Goal: Check status: Check status

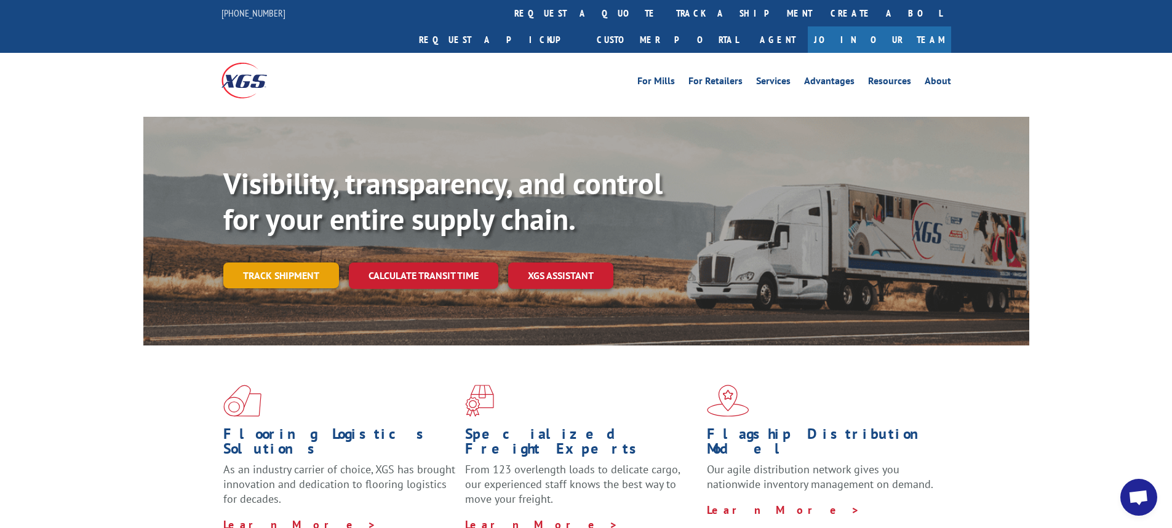
click at [296, 263] on link "Track shipment" at bounding box center [281, 276] width 116 height 26
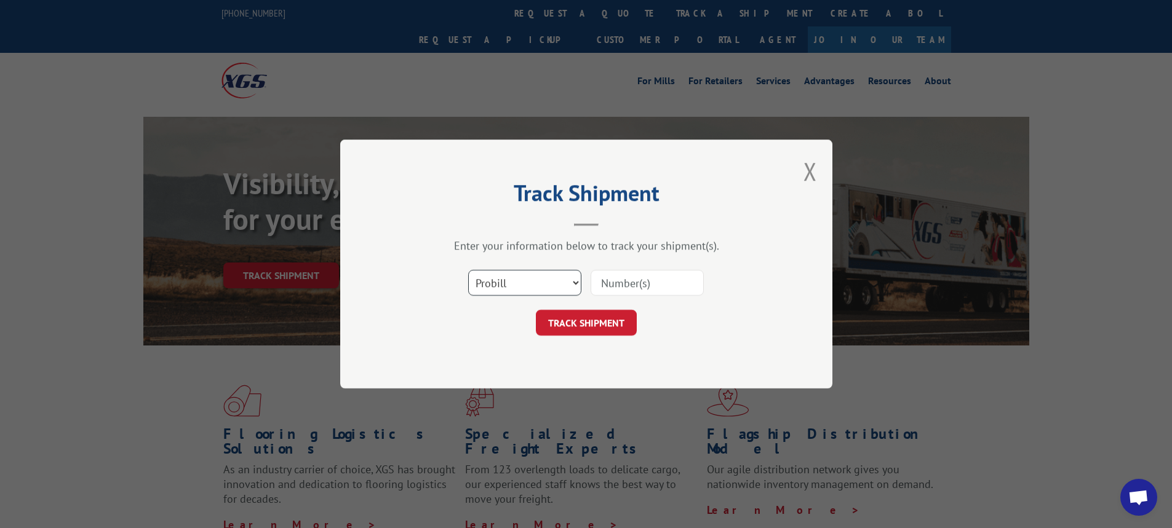
click at [579, 282] on select "Select category... Probill BOL PO" at bounding box center [524, 283] width 113 height 26
select select "bol"
click at [468, 270] on select "Select category... Probill BOL PO" at bounding box center [524, 283] width 113 height 26
click at [643, 283] on input at bounding box center [646, 283] width 113 height 26
type input "6017539"
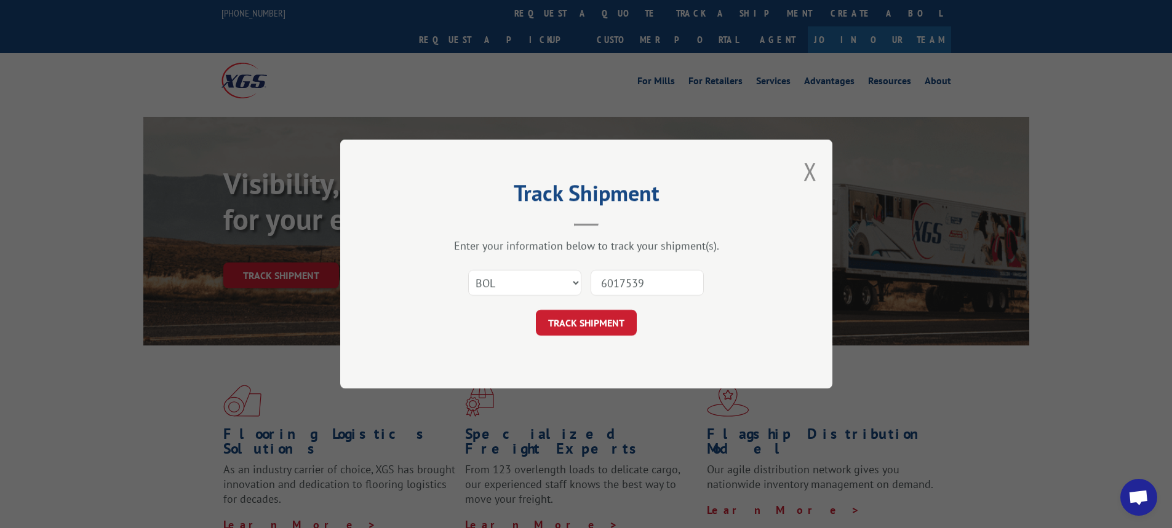
click button "TRACK SHIPMENT" at bounding box center [586, 323] width 101 height 26
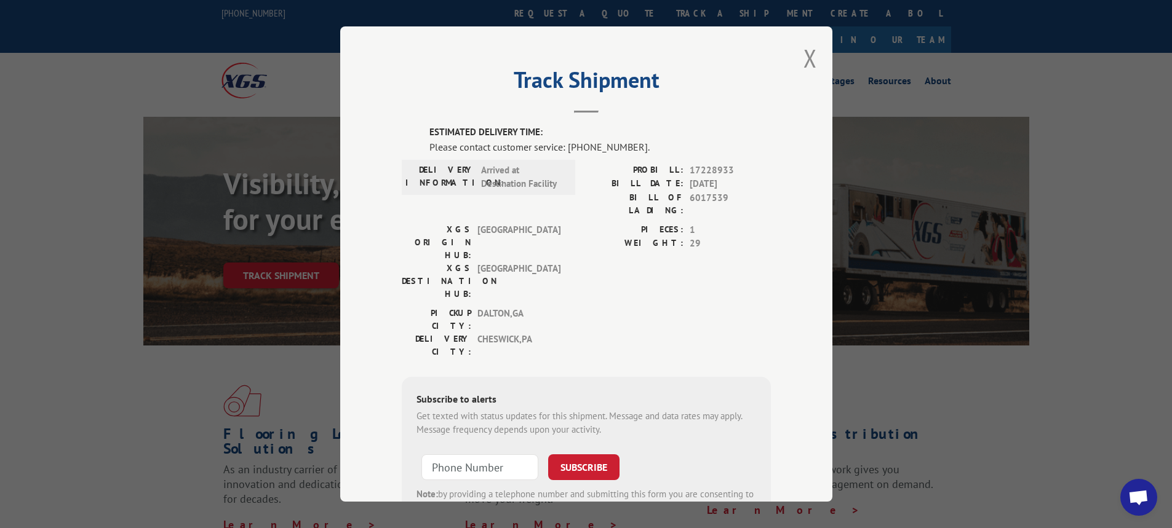
drag, startPoint x: 812, startPoint y: 46, endPoint x: 812, endPoint y: 54, distance: 8.0
click at [812, 53] on div "Track Shipment ESTIMATED DELIVERY TIME: Please contact customer service: [PHONE…" at bounding box center [586, 263] width 492 height 475
click at [811, 57] on div "Track Shipment ESTIMATED DELIVERY TIME: Please contact customer service: [PHONE…" at bounding box center [586, 263] width 492 height 475
click at [809, 57] on button "Close modal" at bounding box center [810, 58] width 14 height 33
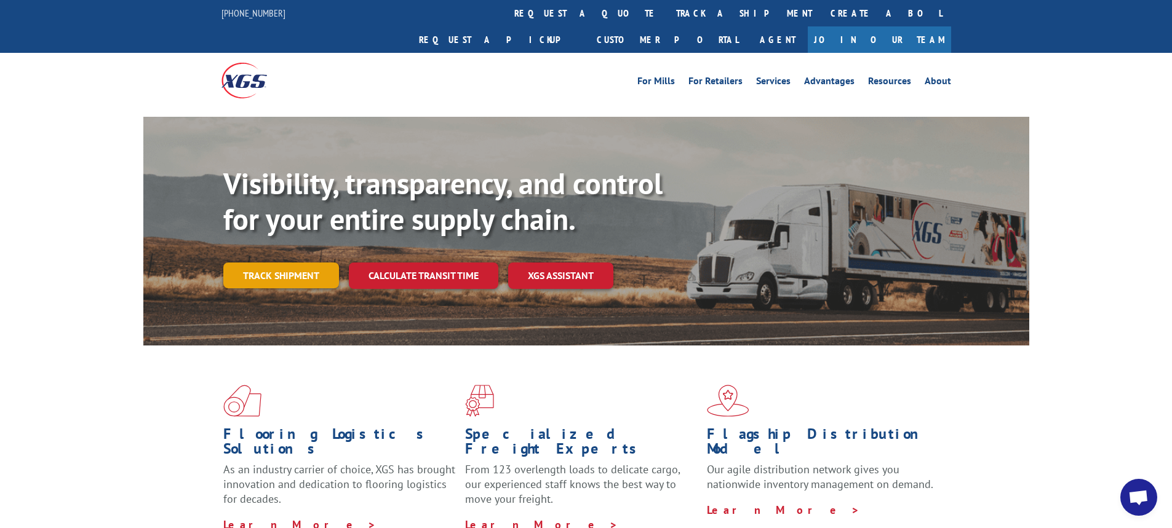
click at [299, 263] on link "Track shipment" at bounding box center [281, 276] width 116 height 26
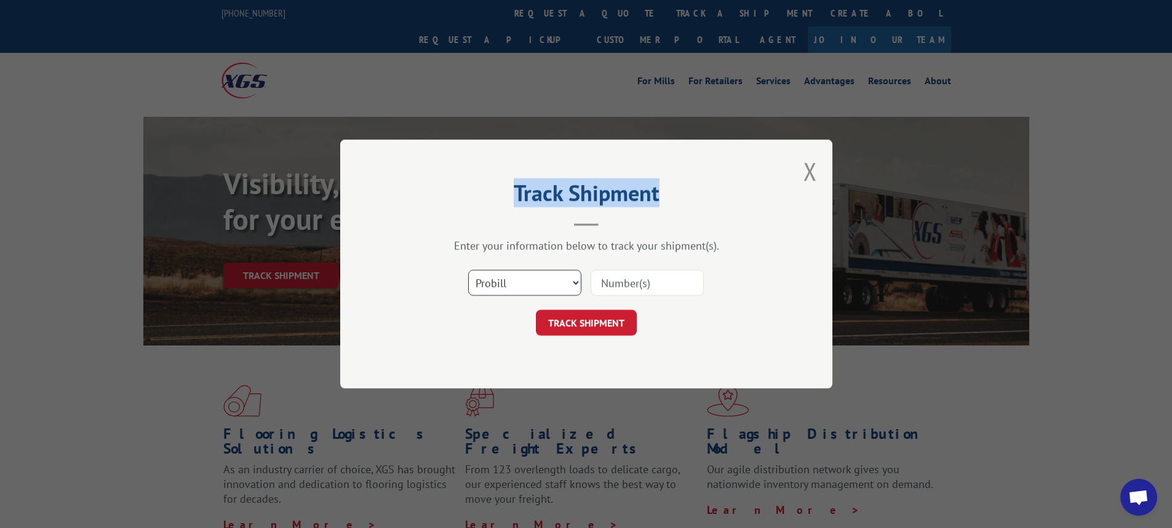
click at [576, 283] on select "Select category... Probill BOL PO" at bounding box center [524, 283] width 113 height 26
select select "bol"
click at [468, 270] on select "Select category... Probill BOL PO" at bounding box center [524, 283] width 113 height 26
click at [608, 285] on input at bounding box center [646, 283] width 113 height 26
type input "6025954"
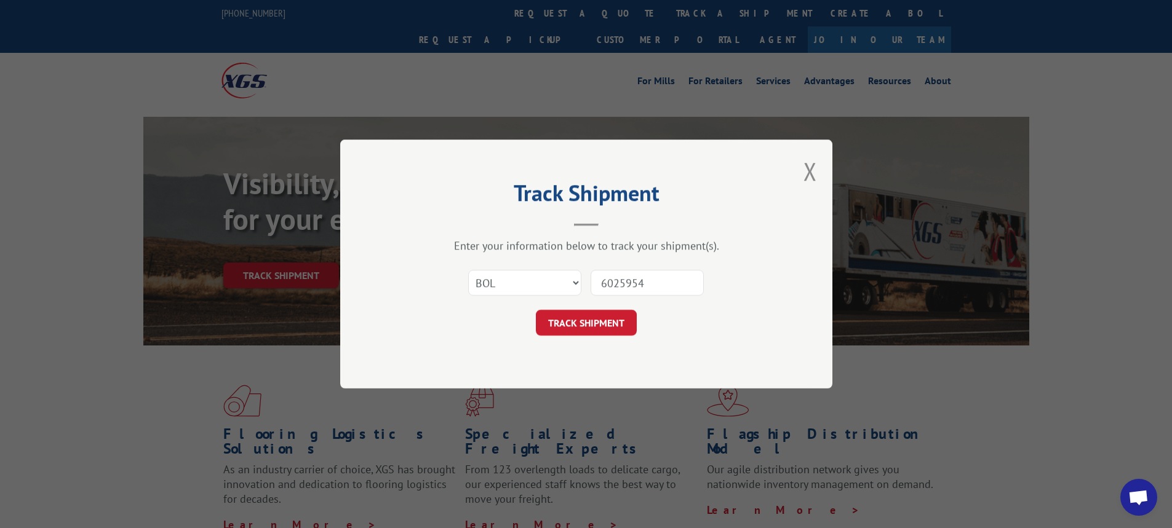
click button "TRACK SHIPMENT" at bounding box center [586, 323] width 101 height 26
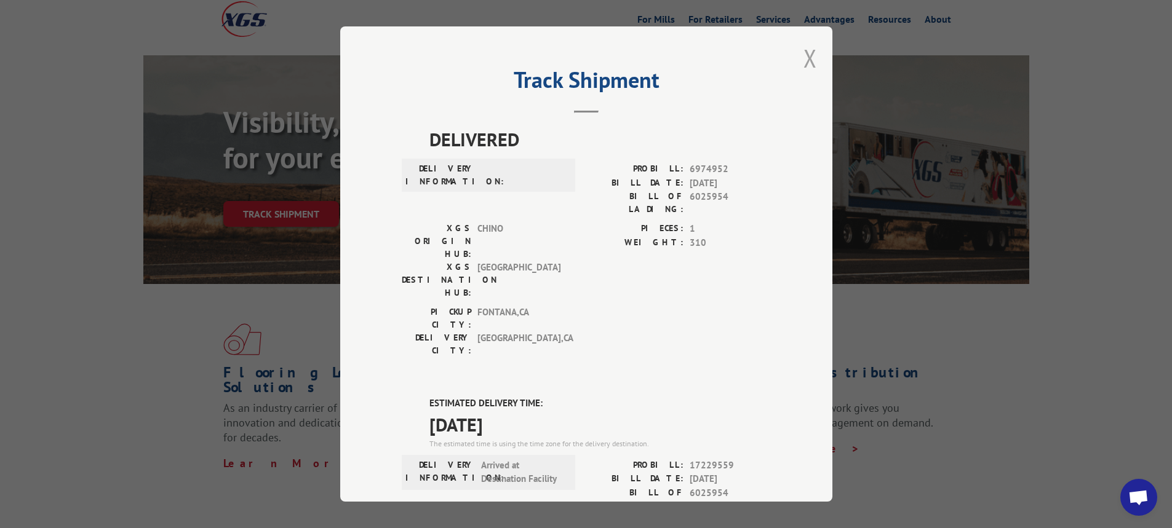
click at [810, 54] on button "Close modal" at bounding box center [810, 58] width 14 height 33
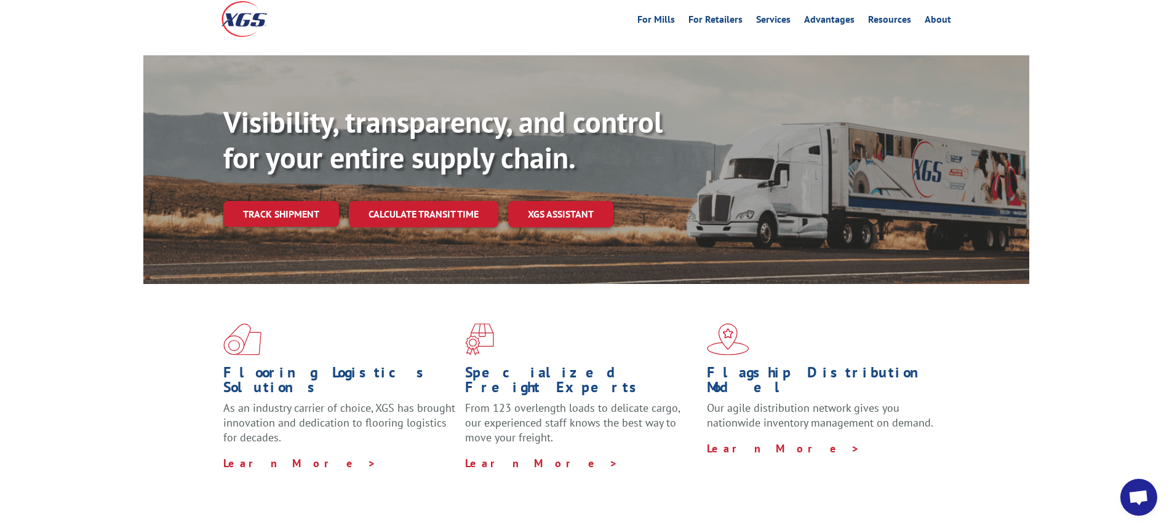
click at [305, 201] on link "Track shipment" at bounding box center [281, 214] width 116 height 26
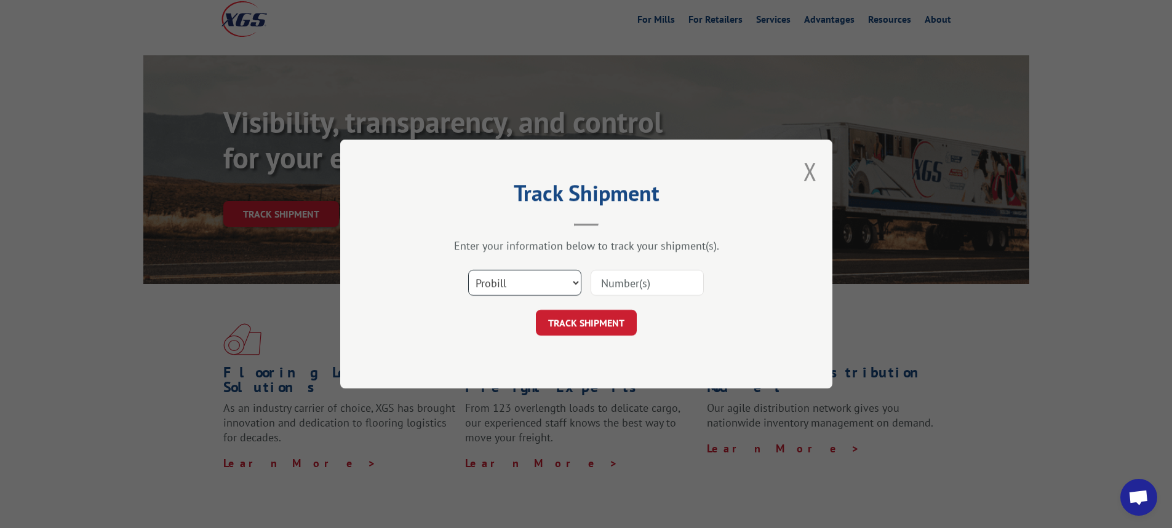
click at [574, 284] on select "Select category... Probill BOL PO" at bounding box center [524, 283] width 113 height 26
select select "bol"
click at [468, 270] on select "Select category... Probill BOL PO" at bounding box center [524, 283] width 113 height 26
click at [632, 282] on input at bounding box center [646, 283] width 113 height 26
type input "6014216"
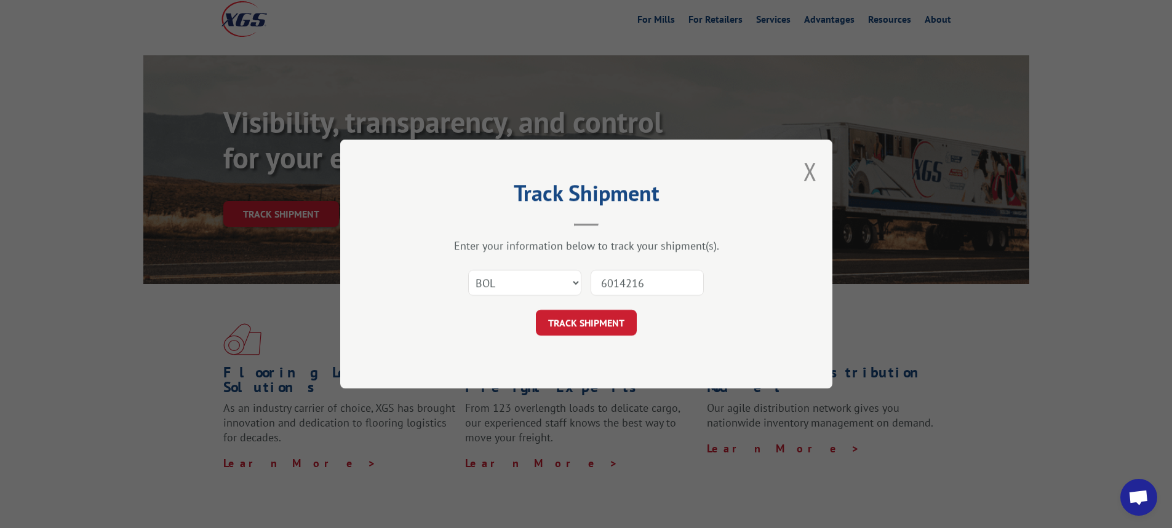
click button "TRACK SHIPMENT" at bounding box center [586, 323] width 101 height 26
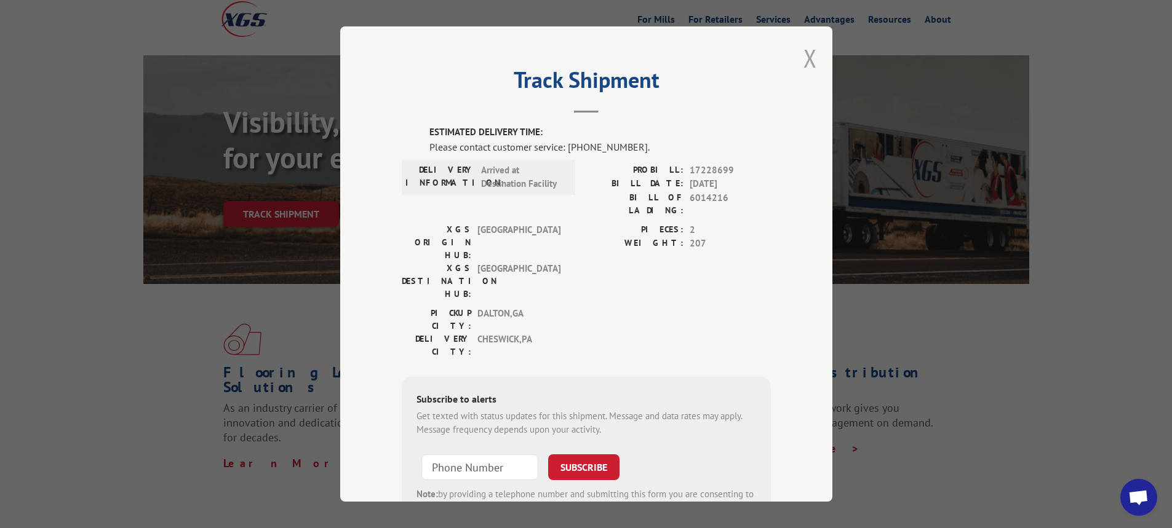
click at [805, 60] on button "Close modal" at bounding box center [810, 58] width 14 height 33
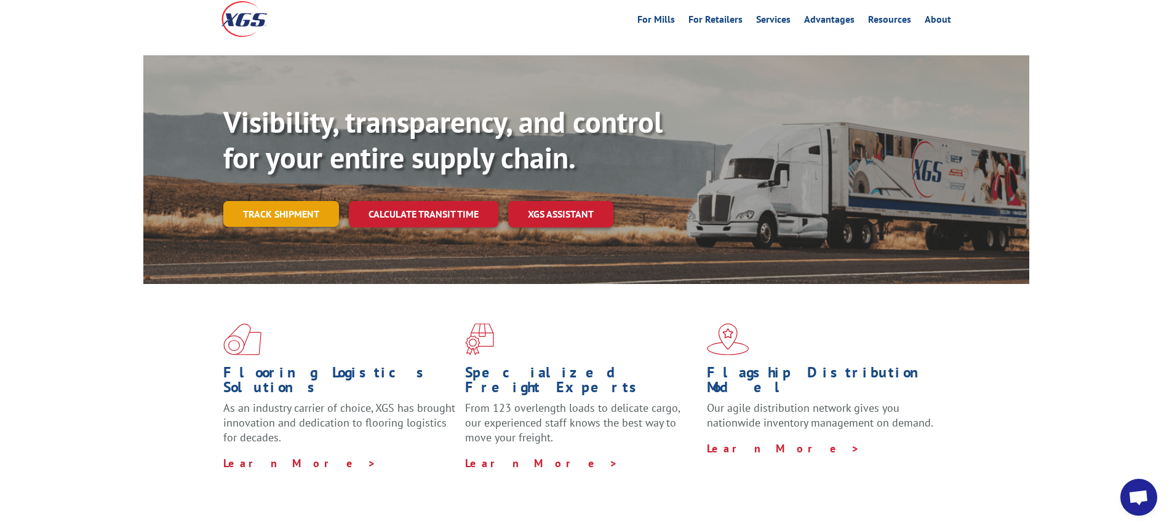
click at [267, 201] on link "Track shipment" at bounding box center [281, 214] width 116 height 26
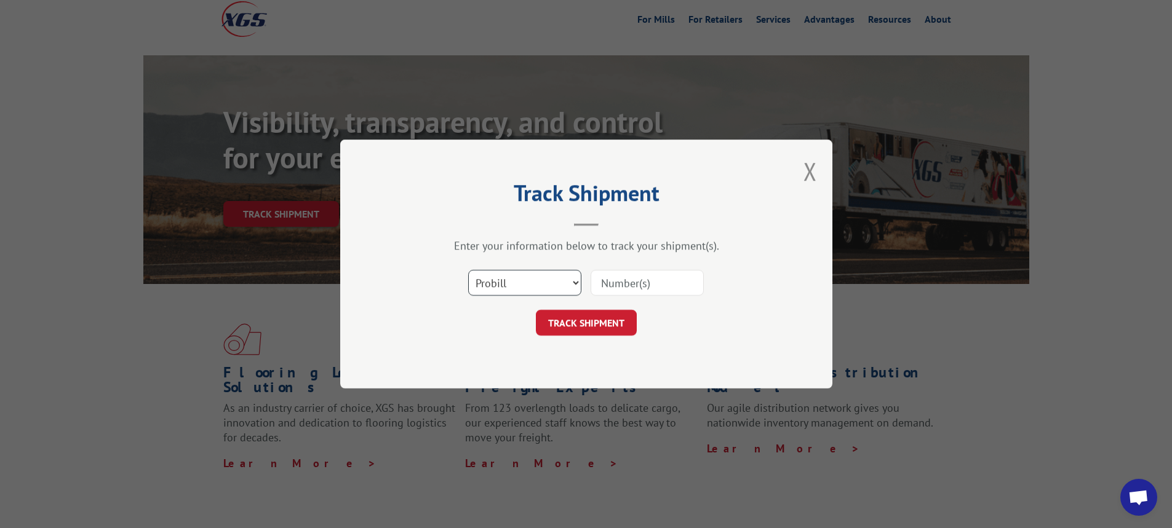
click at [577, 284] on select "Select category... Probill BOL PO" at bounding box center [524, 283] width 113 height 26
select select "bol"
click at [468, 270] on select "Select category... Probill BOL PO" at bounding box center [524, 283] width 113 height 26
click at [599, 327] on button "TRACK SHIPMENT" at bounding box center [586, 323] width 101 height 26
click at [614, 284] on input at bounding box center [646, 283] width 113 height 26
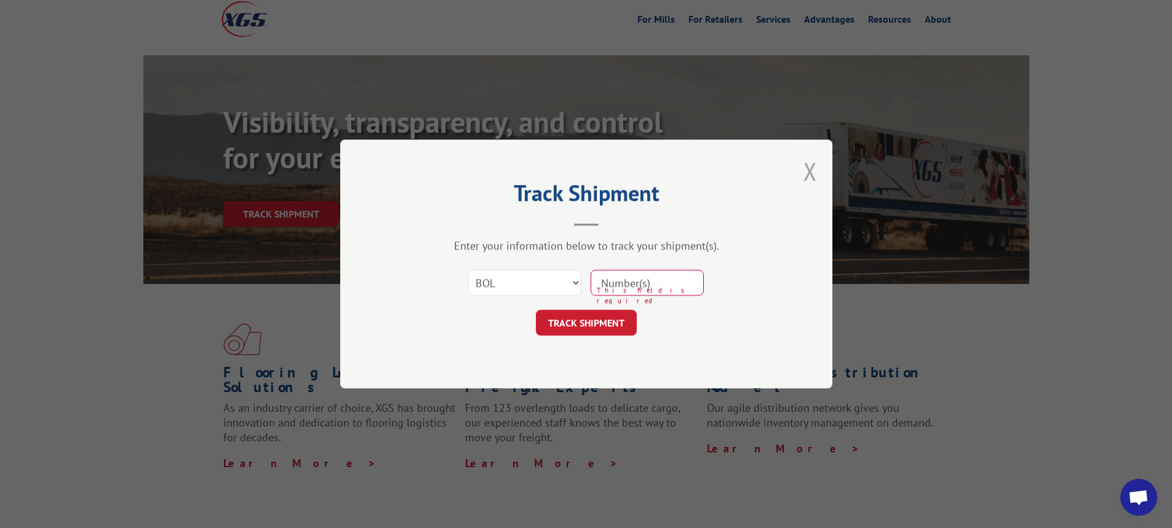
click at [808, 163] on button "Close modal" at bounding box center [810, 171] width 14 height 33
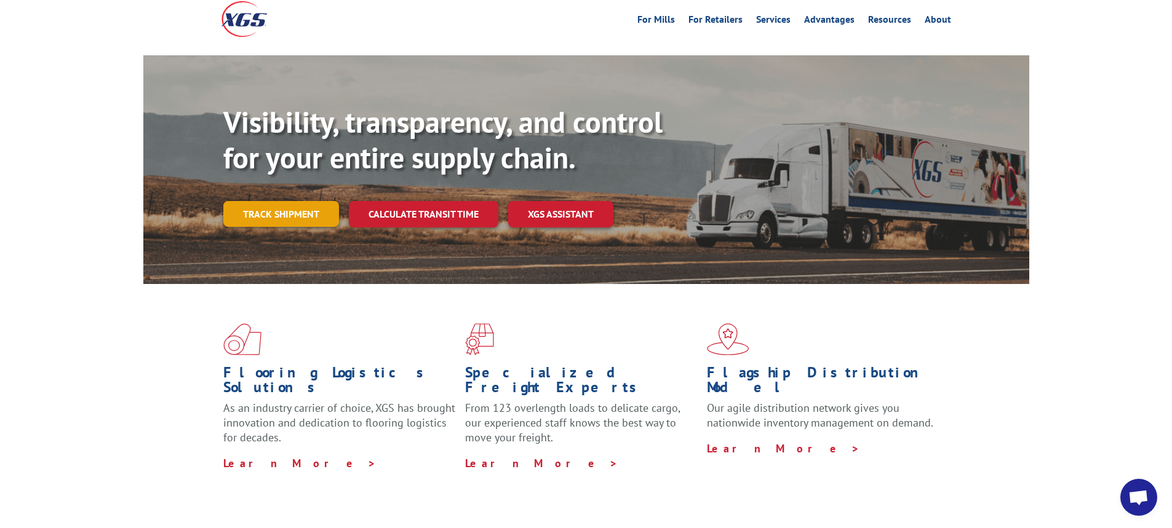
click at [299, 201] on link "Track shipment" at bounding box center [281, 214] width 116 height 26
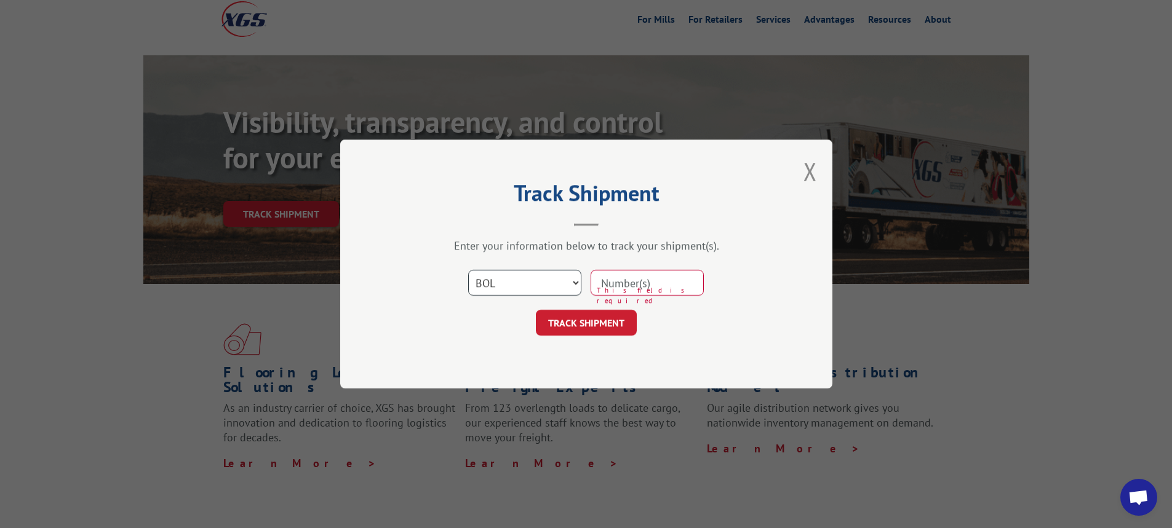
click at [578, 280] on select "Select category... Probill BOL PO" at bounding box center [524, 283] width 113 height 26
click at [468, 270] on select "Select category... Probill BOL PO" at bounding box center [524, 283] width 113 height 26
click at [513, 335] on div "Track Shipment Enter your information below to track your shipment(s). Select c…" at bounding box center [586, 264] width 492 height 249
click at [632, 285] on input at bounding box center [646, 283] width 113 height 26
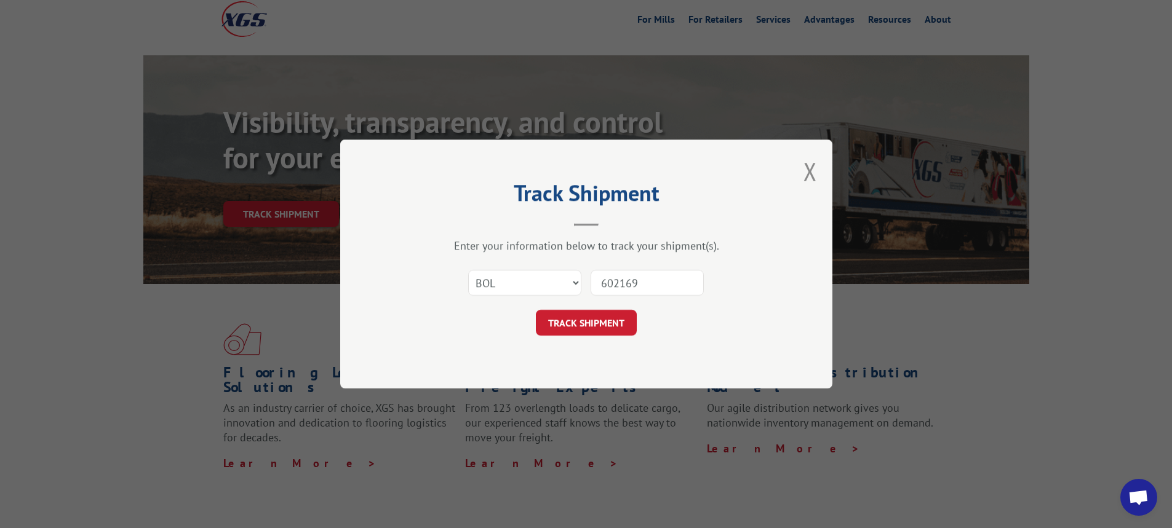
type input "6021698"
click button "TRACK SHIPMENT" at bounding box center [586, 323] width 101 height 26
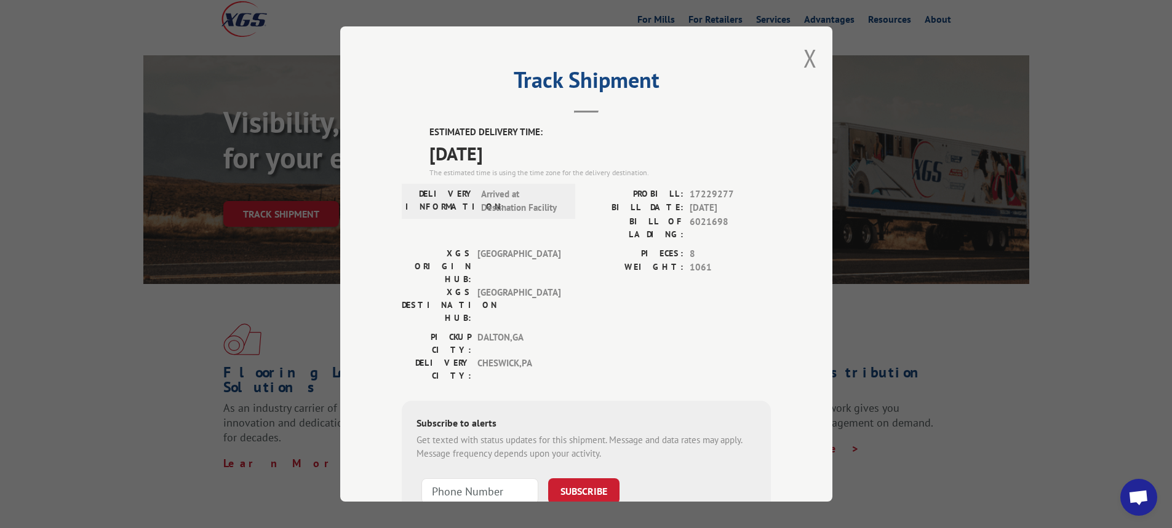
click at [809, 52] on button "Close modal" at bounding box center [810, 58] width 14 height 33
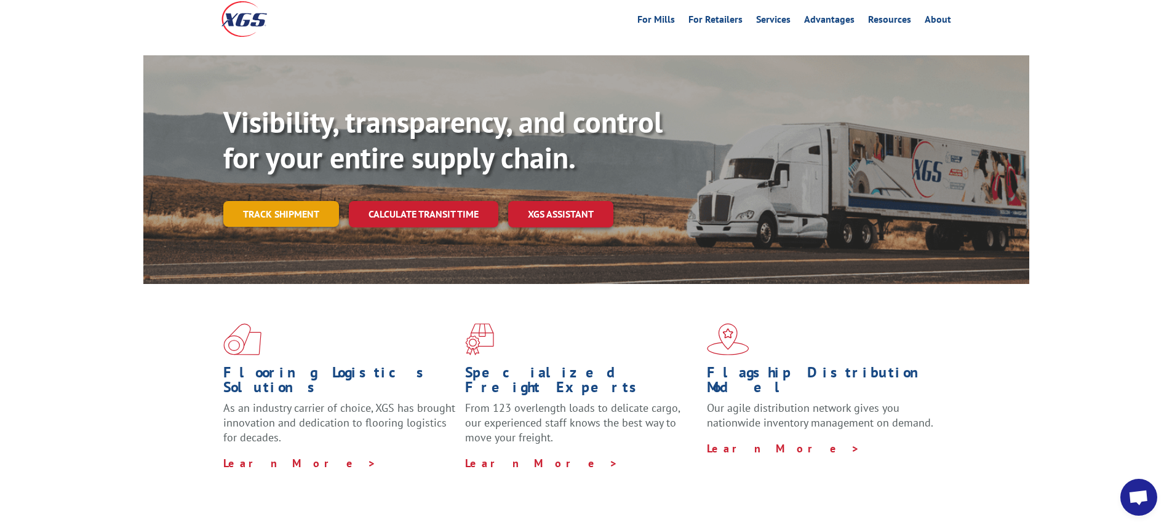
click at [265, 201] on link "Track shipment" at bounding box center [281, 214] width 116 height 26
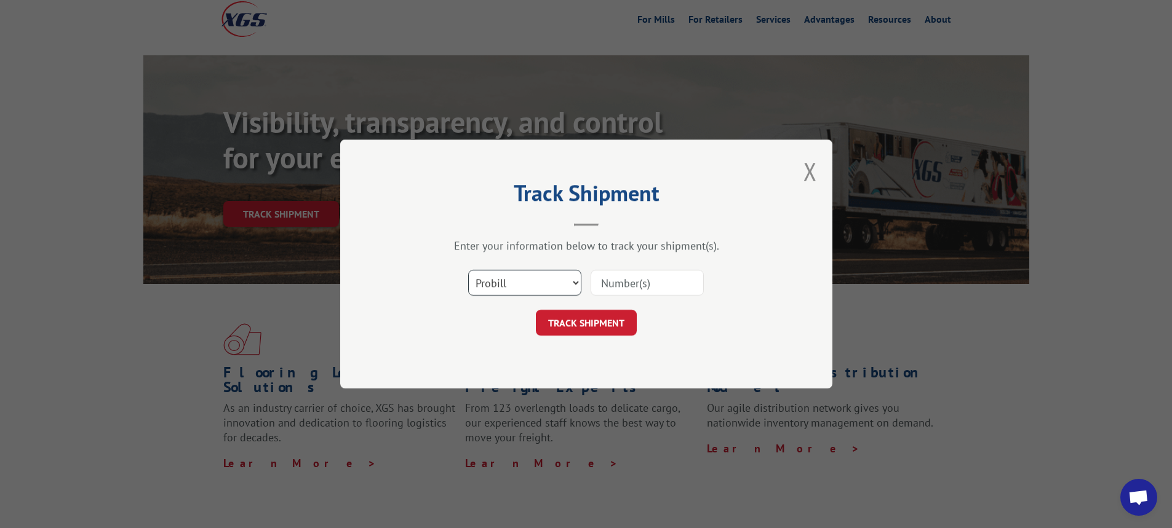
click at [577, 285] on select "Select category... Probill BOL PO" at bounding box center [524, 283] width 113 height 26
select select "bol"
click at [468, 270] on select "Select category... Probill BOL PO" at bounding box center [524, 283] width 113 height 26
click at [617, 282] on input at bounding box center [646, 283] width 113 height 26
type input "6016502"
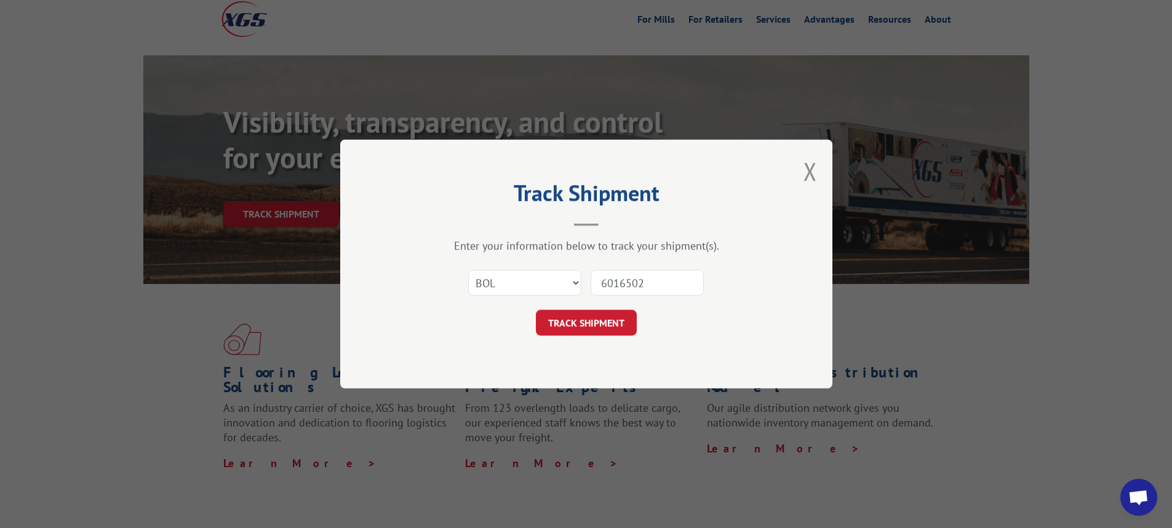
click button "TRACK SHIPMENT" at bounding box center [586, 323] width 101 height 26
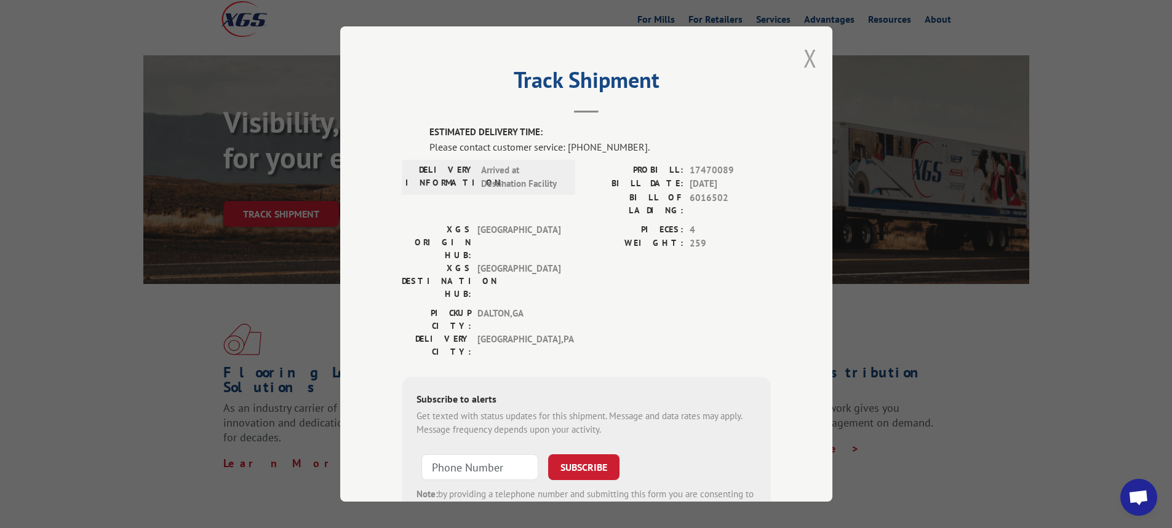
click at [804, 58] on button "Close modal" at bounding box center [810, 58] width 14 height 33
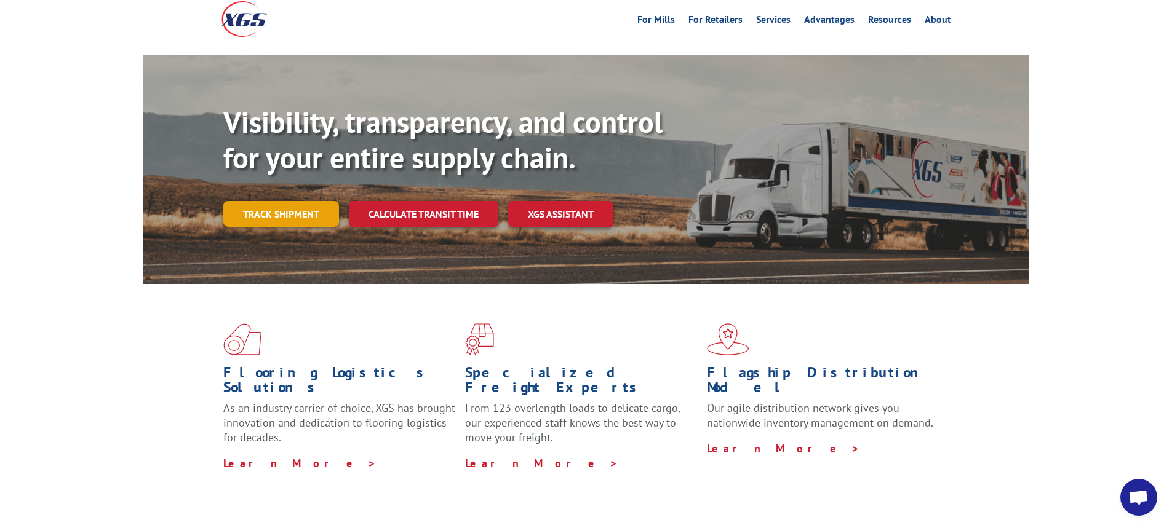
click at [254, 201] on link "Track shipment" at bounding box center [281, 214] width 116 height 26
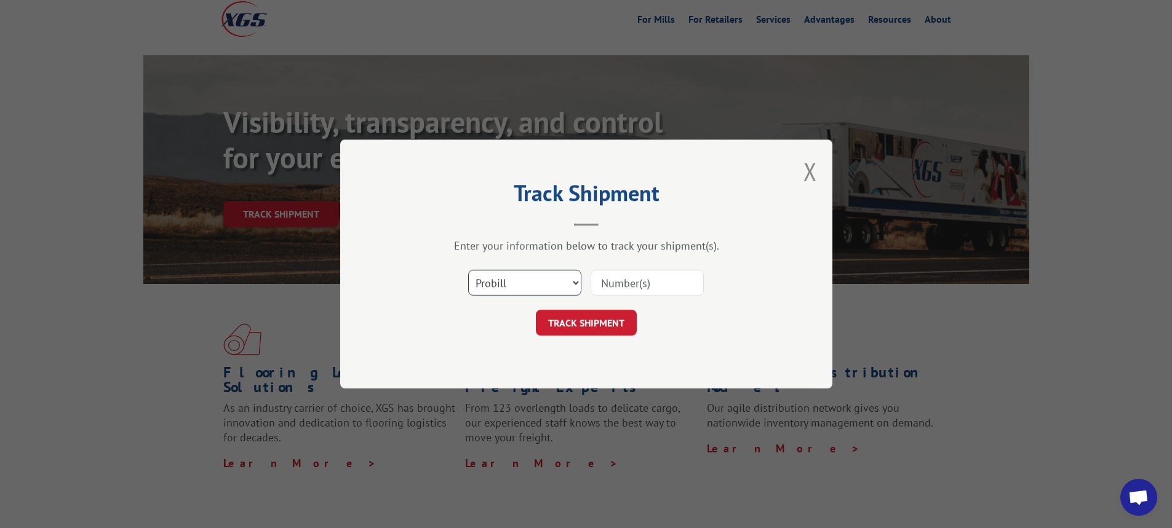
click at [577, 286] on select "Select category... Probill BOL PO" at bounding box center [524, 283] width 113 height 26
select select "bol"
click at [468, 270] on select "Select category... Probill BOL PO" at bounding box center [524, 283] width 113 height 26
click at [610, 287] on input at bounding box center [646, 283] width 113 height 26
type input "54395083"
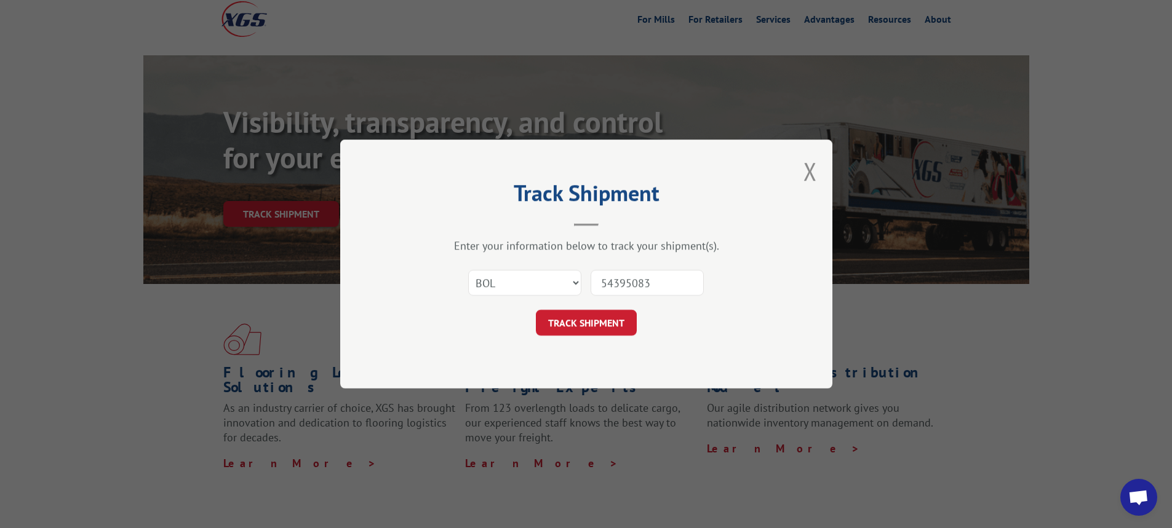
click button "TRACK SHIPMENT" at bounding box center [586, 323] width 101 height 26
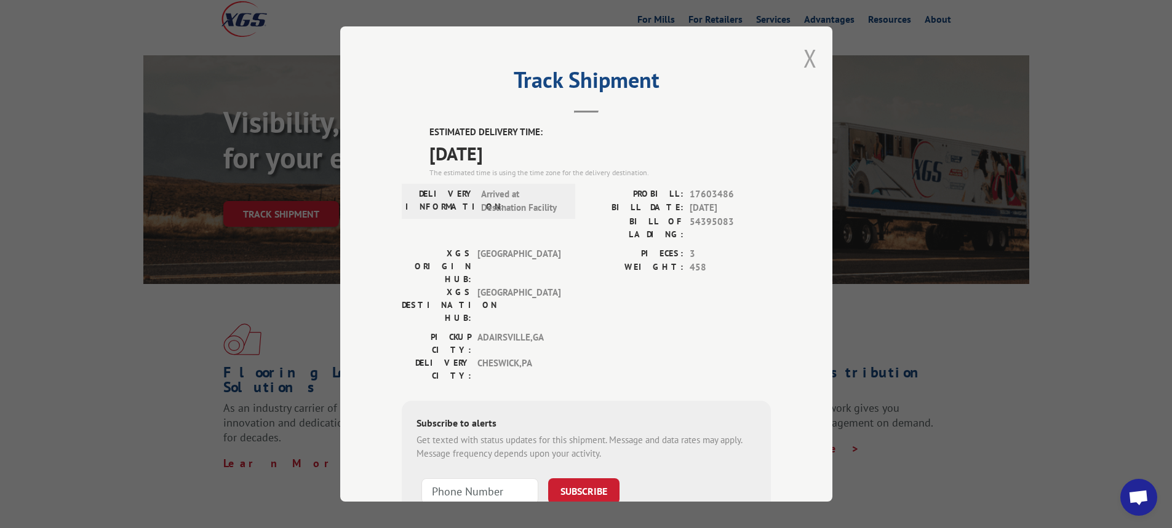
click at [811, 57] on button "Close modal" at bounding box center [810, 58] width 14 height 33
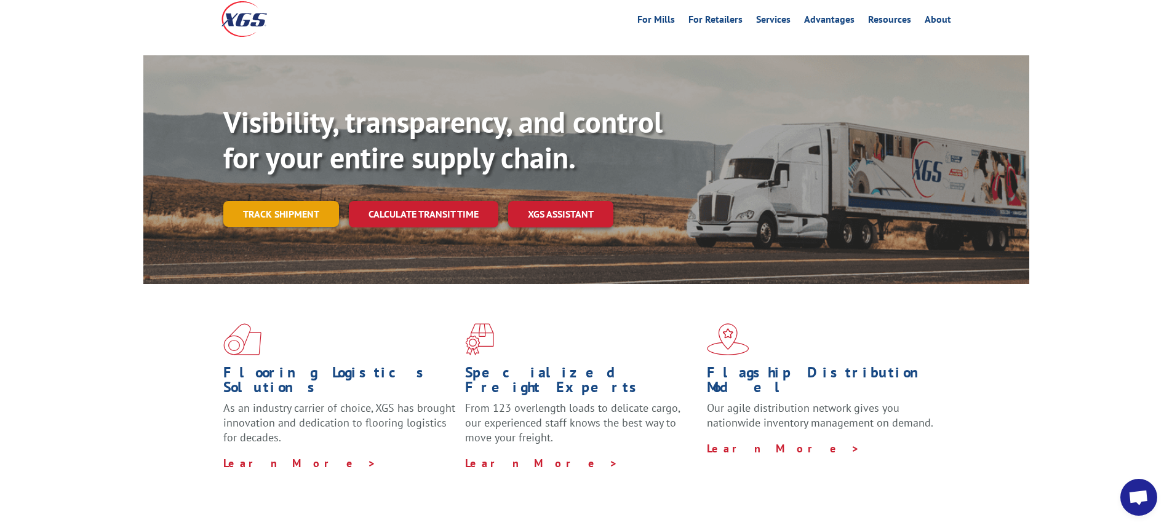
click at [299, 201] on link "Track shipment" at bounding box center [281, 214] width 116 height 26
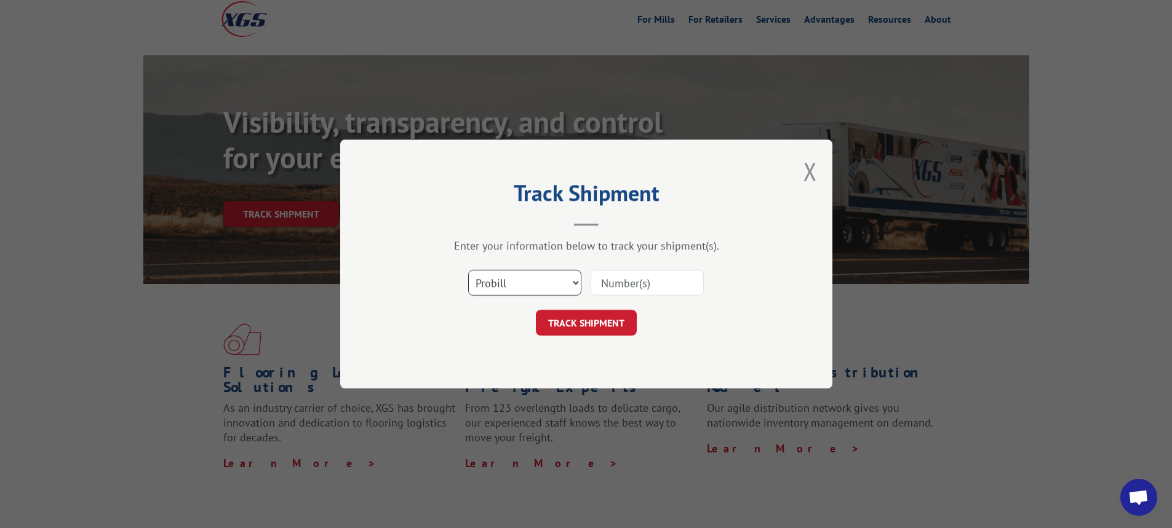
click at [575, 282] on select "Select category... Probill BOL PO" at bounding box center [524, 283] width 113 height 26
select select "bol"
click at [468, 270] on select "Select category... Probill BOL PO" at bounding box center [524, 283] width 113 height 26
click at [611, 287] on input at bounding box center [646, 283] width 113 height 26
type input "6015377"
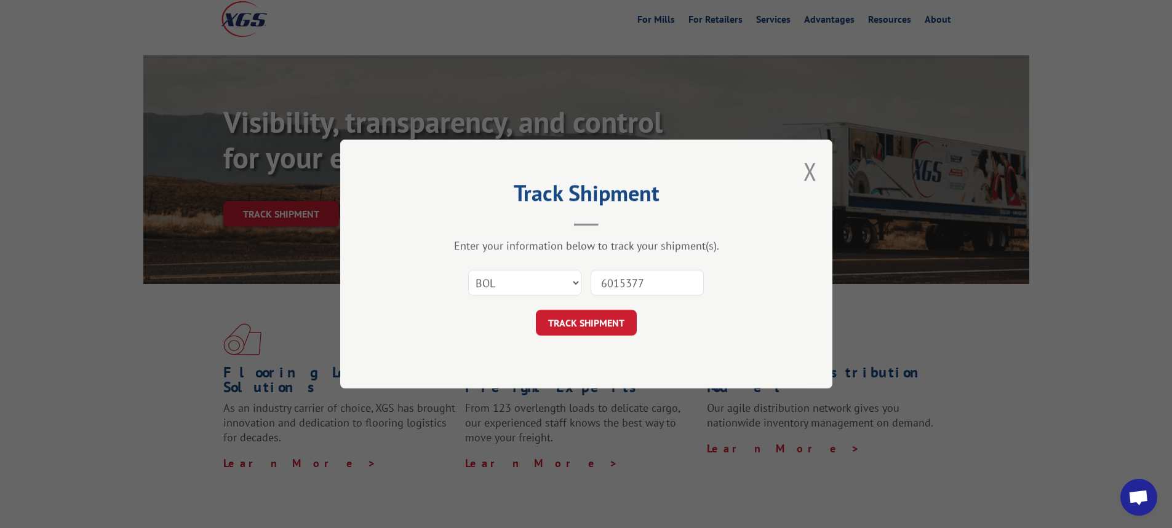
click button "TRACK SHIPMENT" at bounding box center [586, 323] width 101 height 26
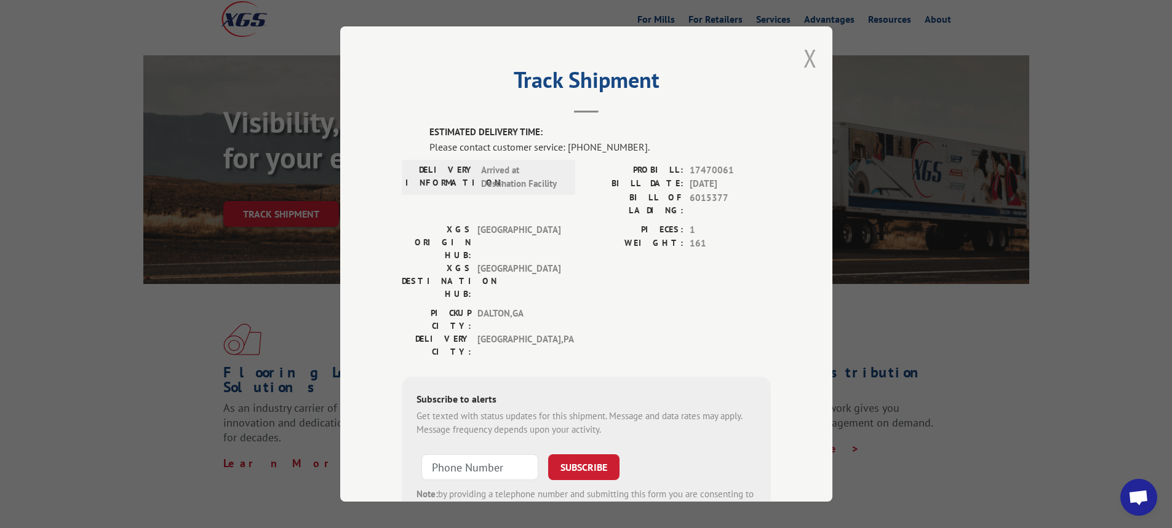
click at [803, 63] on button "Close modal" at bounding box center [810, 58] width 14 height 33
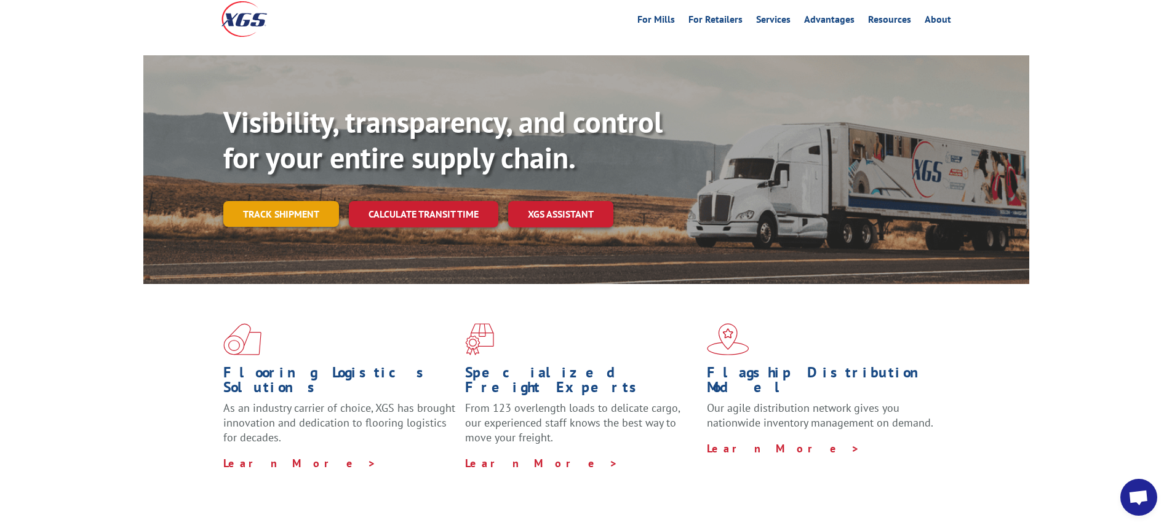
click at [306, 201] on link "Track shipment" at bounding box center [281, 214] width 116 height 26
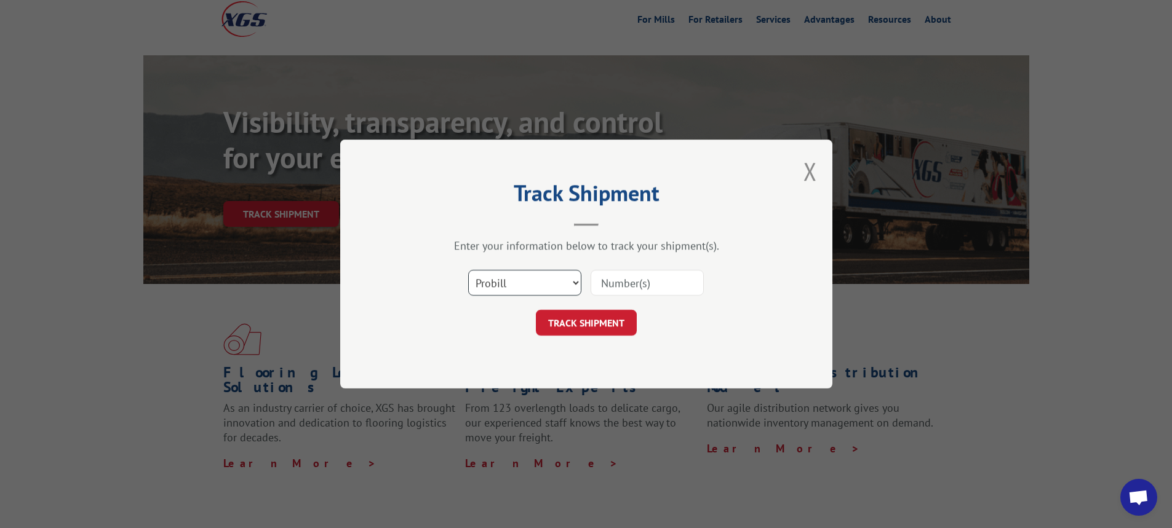
click at [574, 284] on select "Select category... Probill BOL PO" at bounding box center [524, 283] width 113 height 26
select select "bol"
click at [468, 270] on select "Select category... Probill BOL PO" at bounding box center [524, 283] width 113 height 26
click at [624, 284] on input at bounding box center [646, 283] width 113 height 26
type input "54394679"
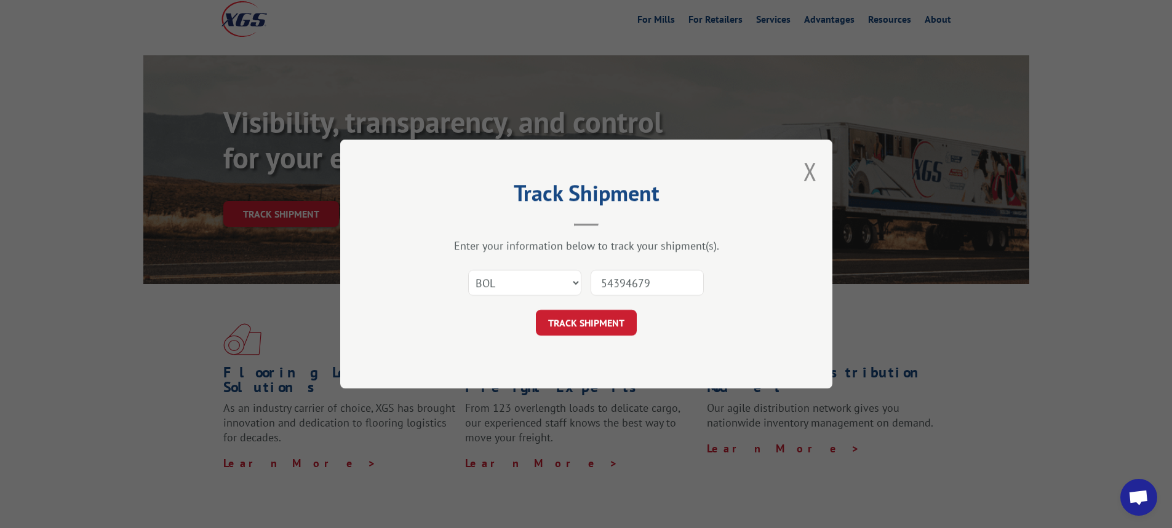
click button "TRACK SHIPMENT" at bounding box center [586, 323] width 101 height 26
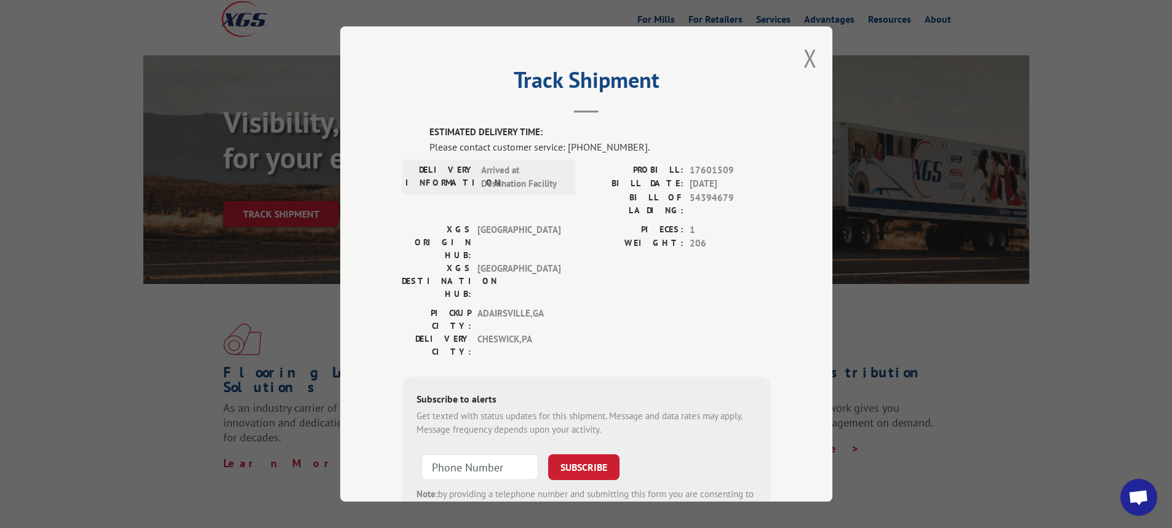
click at [814, 61] on div "Track Shipment ESTIMATED DELIVERY TIME: Please contact customer service: [PHONE…" at bounding box center [586, 263] width 492 height 475
click at [804, 58] on button "Close modal" at bounding box center [810, 58] width 14 height 33
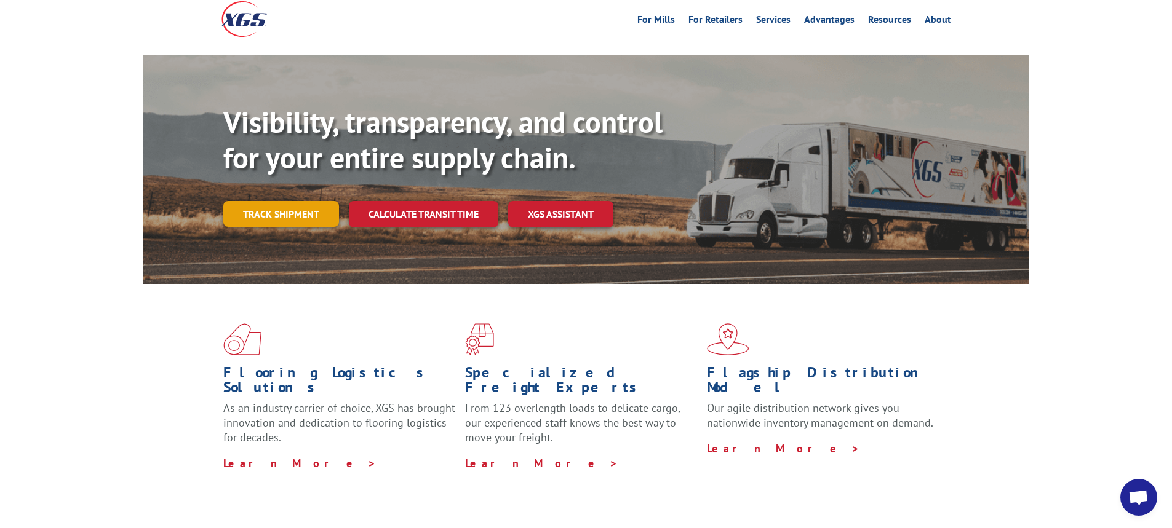
click at [259, 201] on link "Track shipment" at bounding box center [281, 214] width 116 height 26
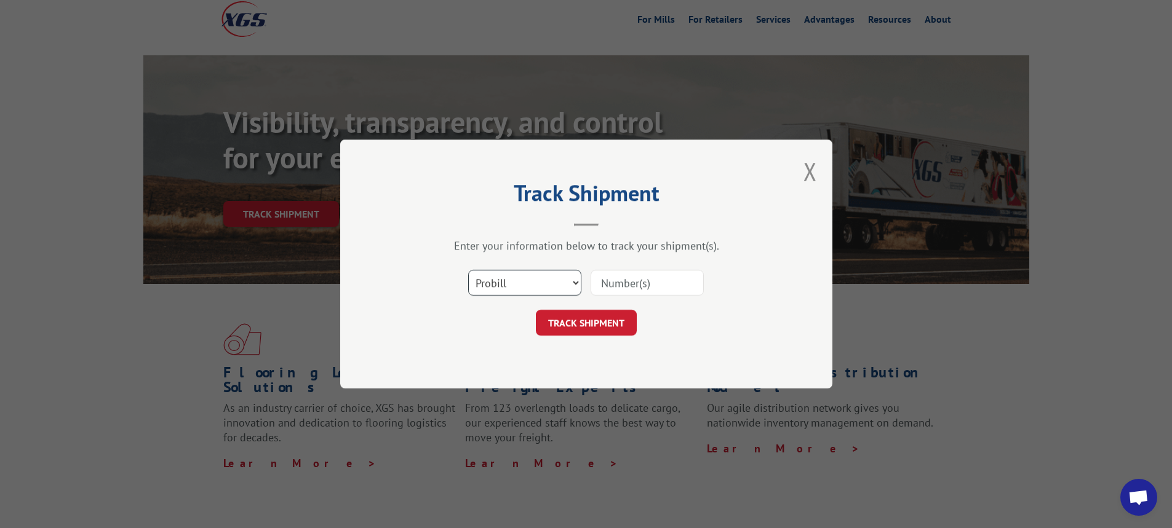
click at [577, 280] on select "Select category... Probill BOL PO" at bounding box center [524, 283] width 113 height 26
select select "bol"
click at [468, 270] on select "Select category... Probill BOL PO" at bounding box center [524, 283] width 113 height 26
click at [602, 281] on input at bounding box center [646, 283] width 113 height 26
type input "6024760"
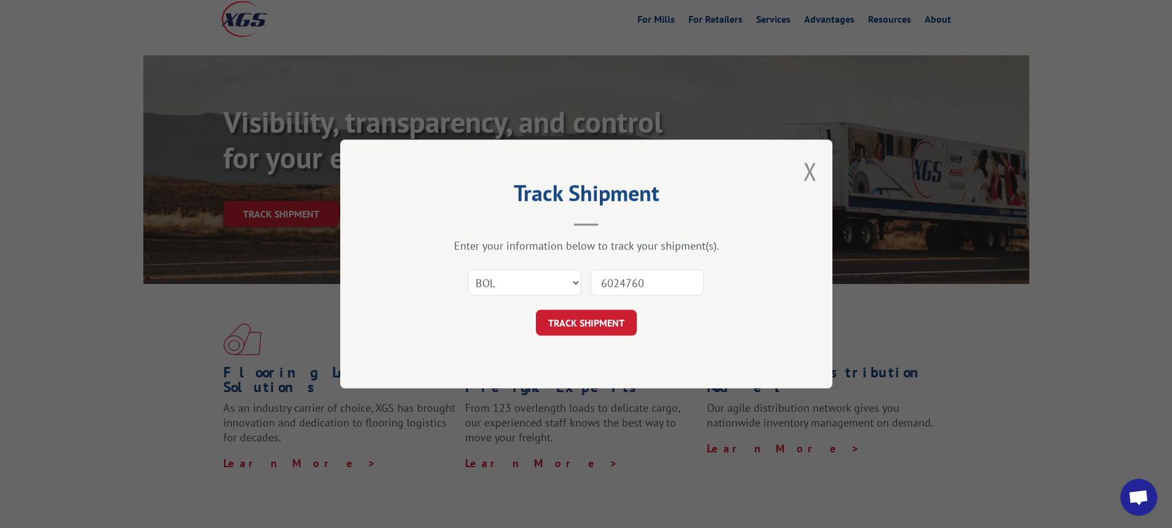
click button "TRACK SHIPMENT" at bounding box center [586, 323] width 101 height 26
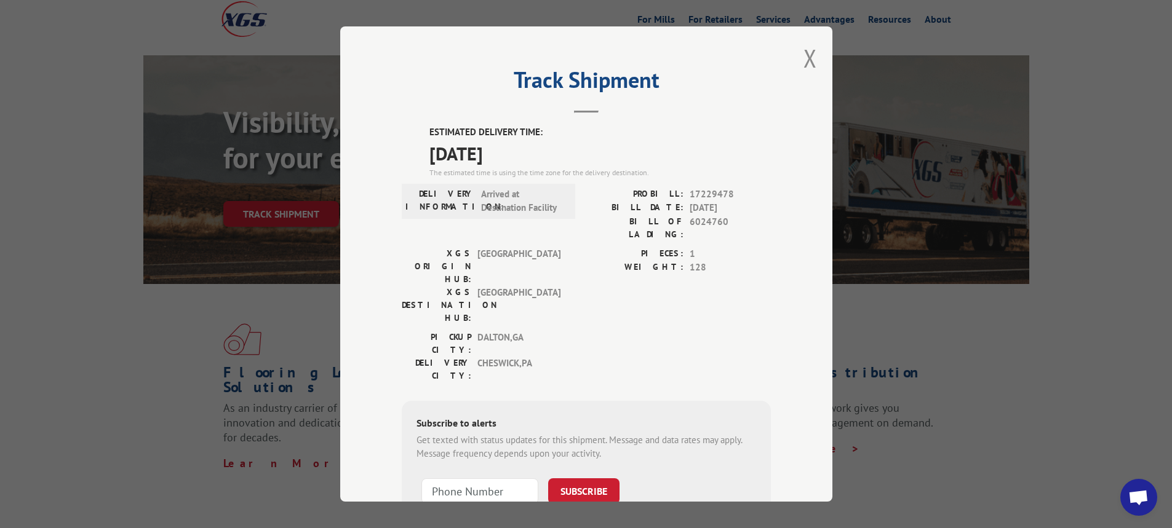
drag, startPoint x: 803, startPoint y: 60, endPoint x: 801, endPoint y: 68, distance: 8.2
click at [803, 68] on button "Close modal" at bounding box center [810, 58] width 14 height 33
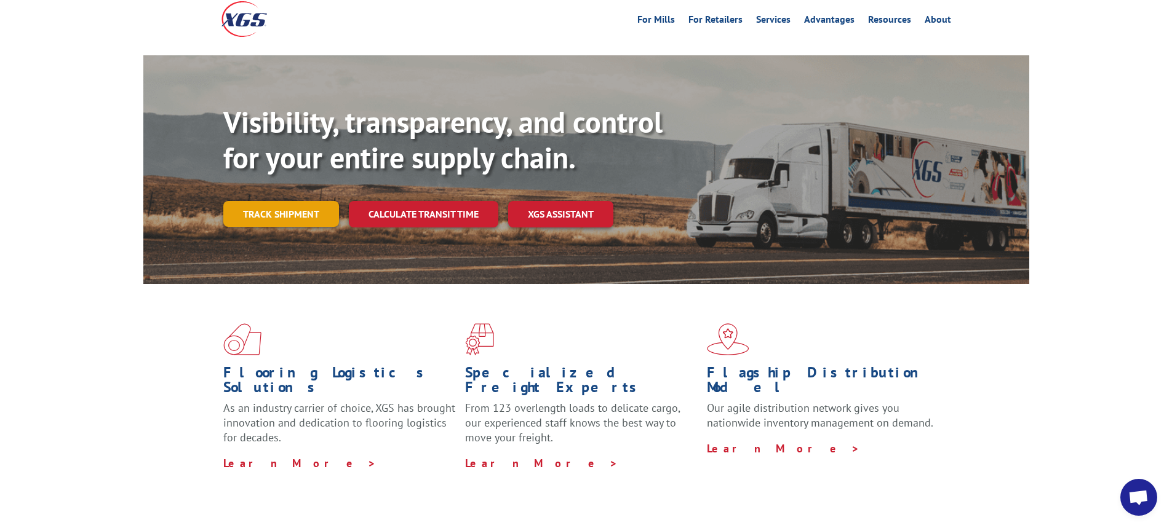
click at [290, 201] on link "Track shipment" at bounding box center [281, 214] width 116 height 26
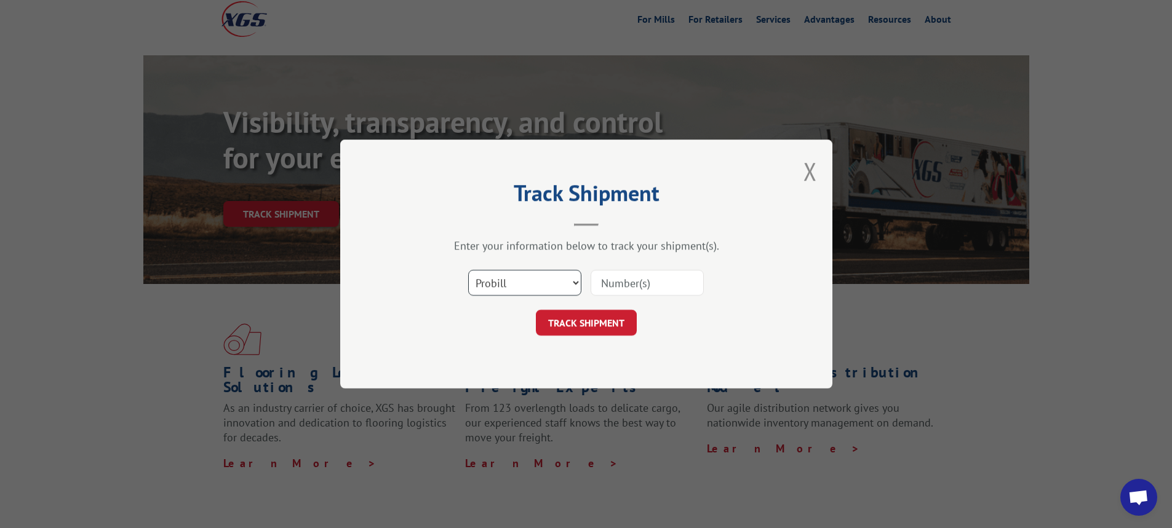
click at [579, 284] on select "Select category... Probill BOL PO" at bounding box center [524, 283] width 113 height 26
select select "bol"
click at [468, 270] on select "Select category... Probill BOL PO" at bounding box center [524, 283] width 113 height 26
click at [608, 284] on input at bounding box center [646, 283] width 113 height 26
type input "6016624"
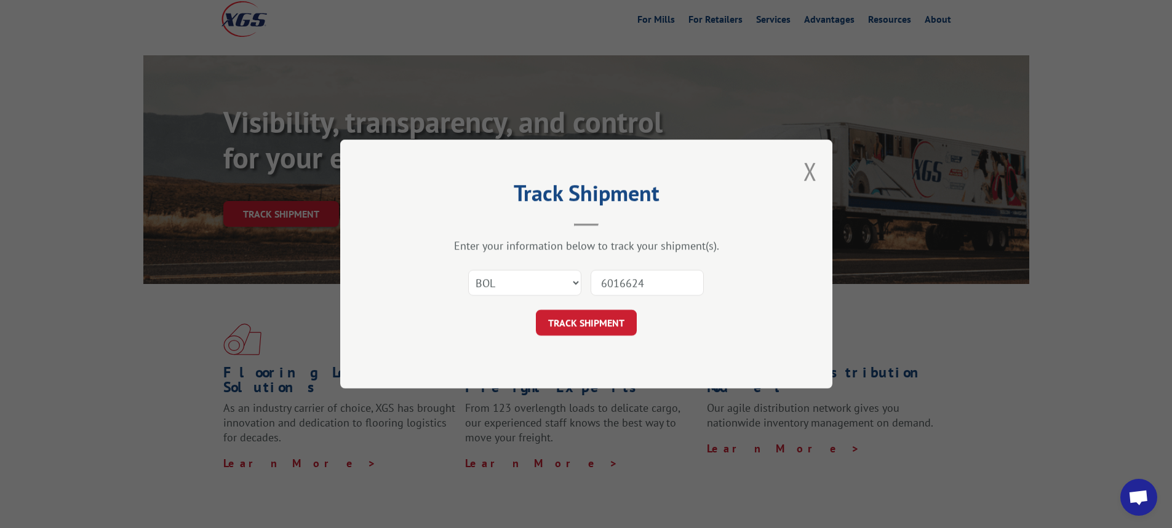
click button "TRACK SHIPMENT" at bounding box center [586, 323] width 101 height 26
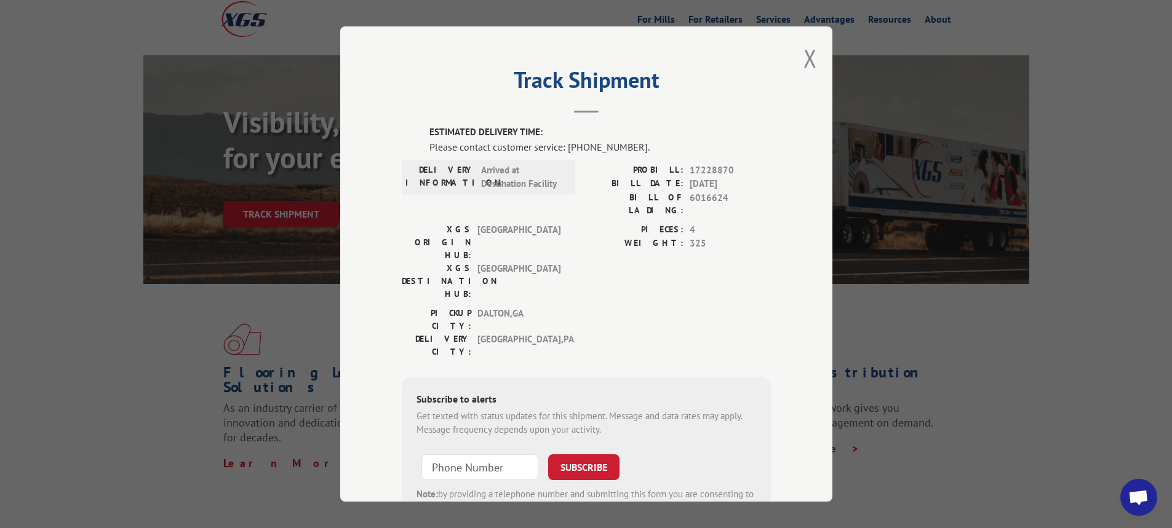
click at [808, 63] on button "Close modal" at bounding box center [810, 58] width 14 height 33
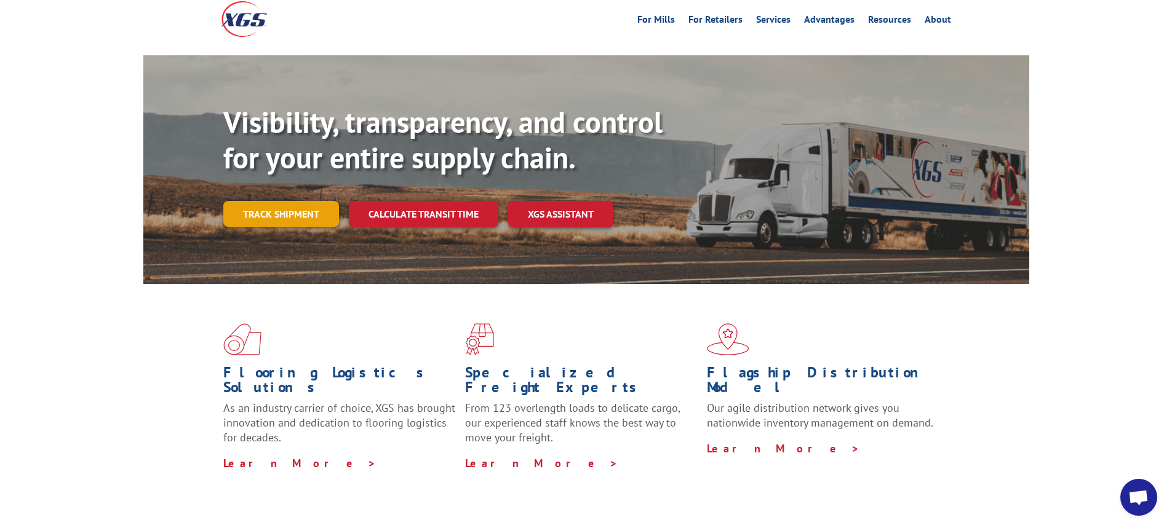
click at [307, 201] on link "Track shipment" at bounding box center [281, 214] width 116 height 26
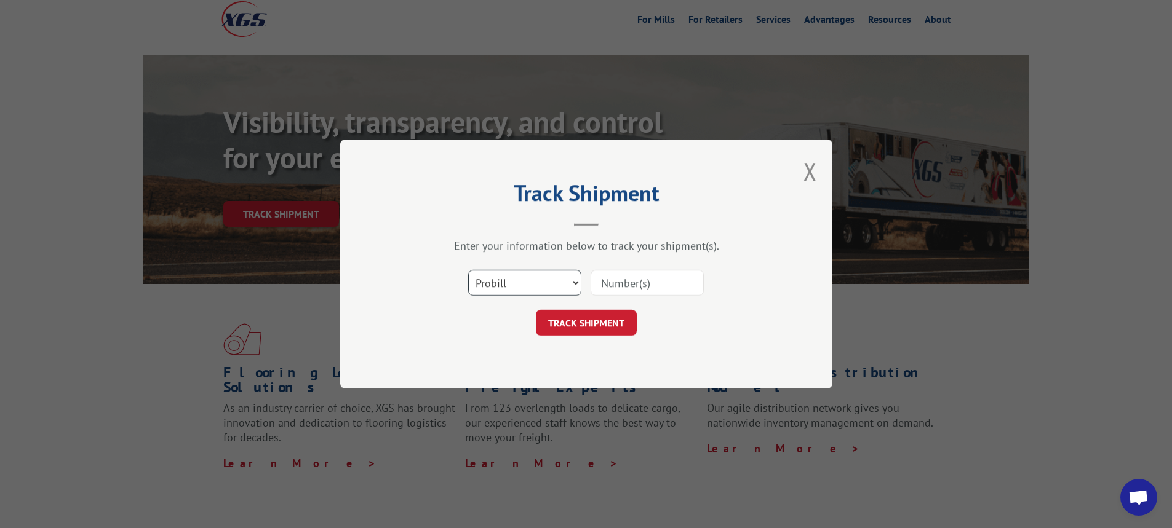
click at [574, 280] on select "Select category... Probill BOL PO" at bounding box center [524, 283] width 113 height 26
select select "bol"
click at [468, 270] on select "Select category... Probill BOL PO" at bounding box center [524, 283] width 113 height 26
click at [629, 280] on input at bounding box center [646, 283] width 113 height 26
type input "6018949"
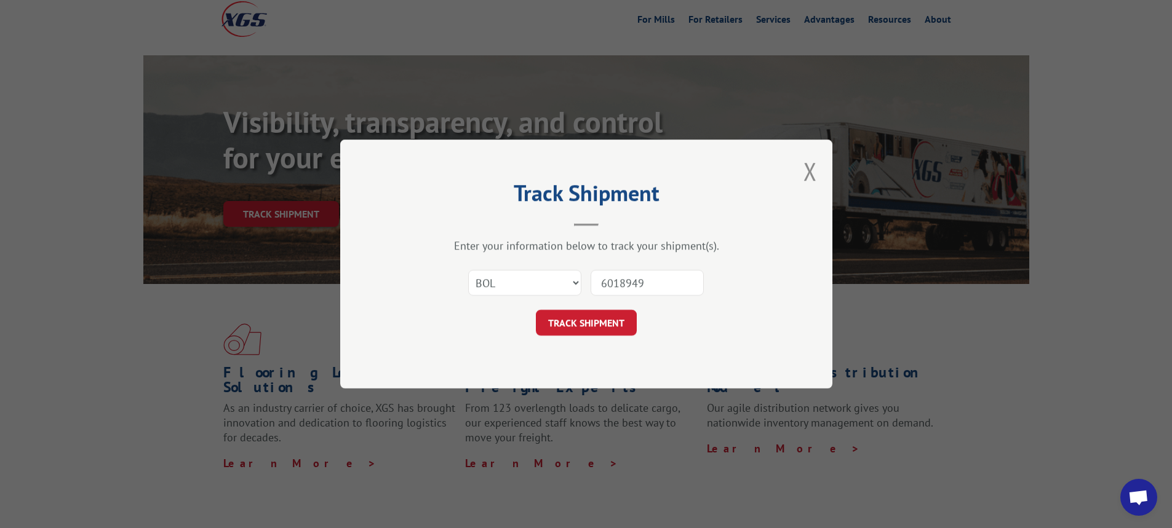
click button "TRACK SHIPMENT" at bounding box center [586, 323] width 101 height 26
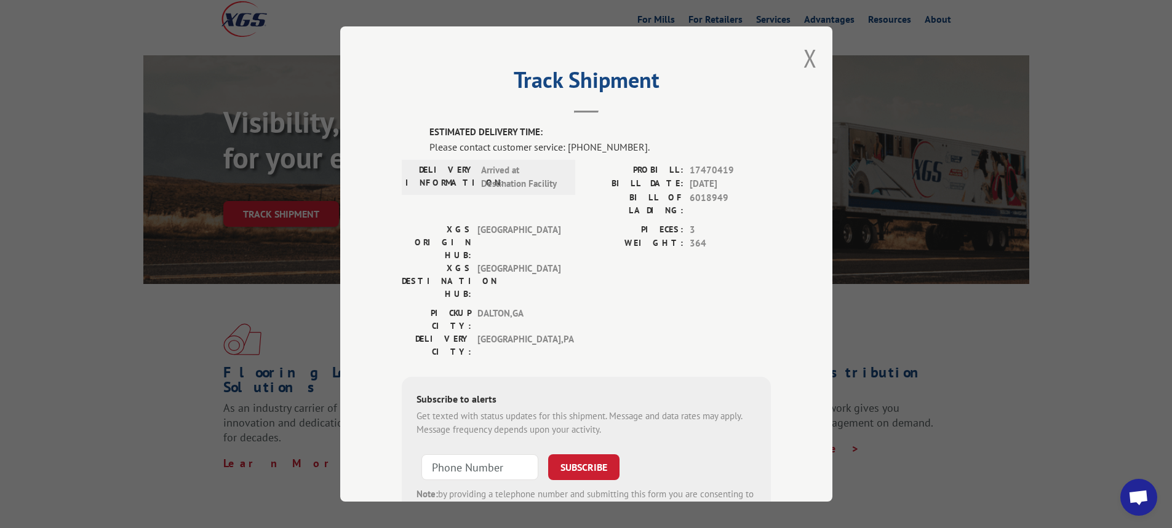
click at [803, 54] on button "Close modal" at bounding box center [810, 58] width 14 height 33
